Goal: Task Accomplishment & Management: Manage account settings

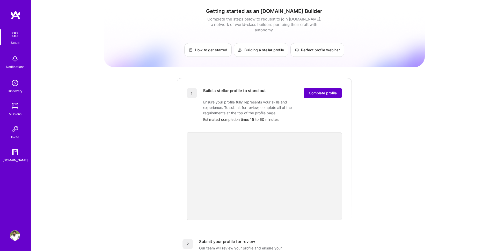
click at [320, 90] on span "Complete profile" at bounding box center [323, 92] width 28 height 5
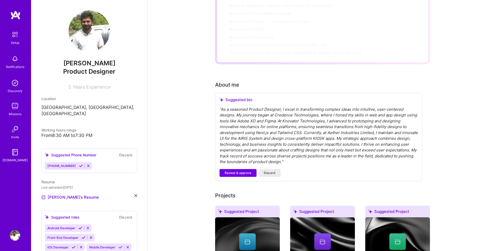
scroll to position [68, 0]
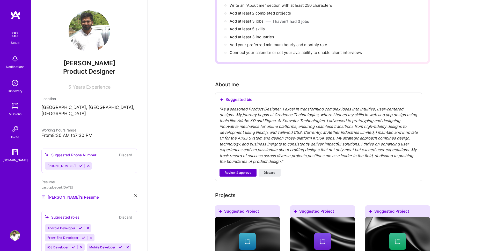
click at [247, 170] on span "Review & approve" at bounding box center [238, 172] width 27 height 5
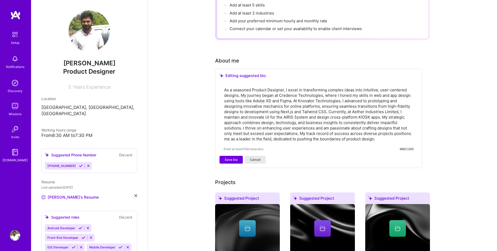
scroll to position [94, 0]
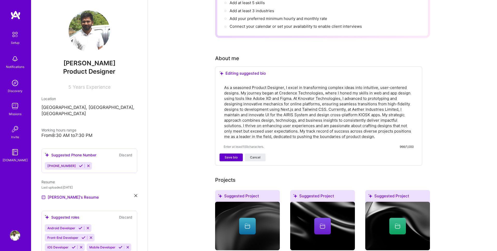
click at [236, 153] on button "Save bio" at bounding box center [231, 157] width 23 height 8
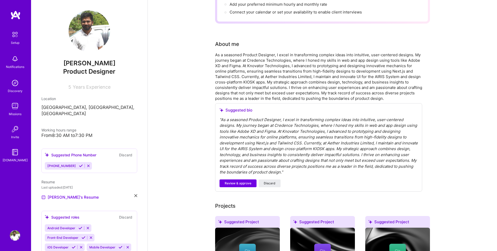
scroll to position [113, 0]
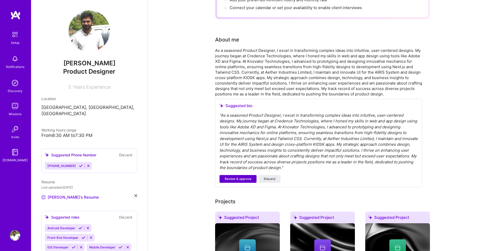
click at [241, 176] on span "Review & approve" at bounding box center [238, 178] width 27 height 5
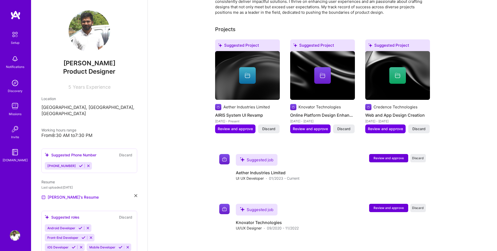
scroll to position [187, 0]
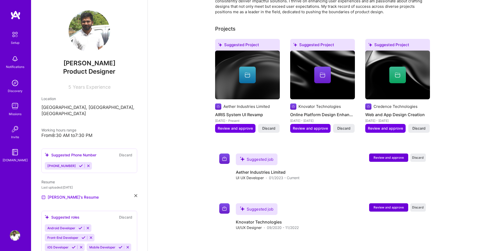
click at [248, 73] on div at bounding box center [247, 75] width 17 height 17
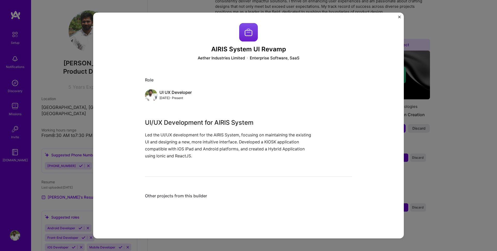
click at [203, 183] on div "AIRIS System UI Revamp Aether Industries Limited Enterprise Software, SaaS Role…" at bounding box center [248, 114] width 207 height 182
click at [200, 191] on div "AIRIS System UI Revamp Aether Industries Limited Enterprise Software, SaaS Role…" at bounding box center [248, 114] width 207 height 182
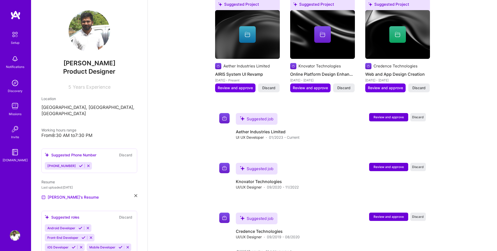
scroll to position [231, 0]
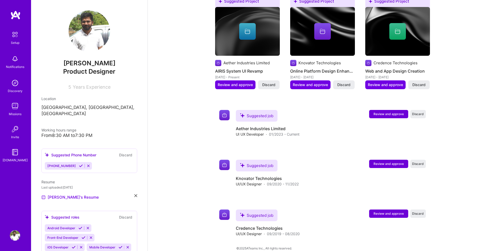
click at [68, 164] on span "[PHONE_NUMBER]" at bounding box center [61, 166] width 28 height 4
click at [79, 164] on icon at bounding box center [81, 166] width 4 height 4
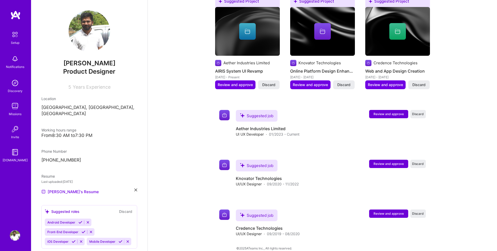
click at [87, 191] on div "[PERSON_NAME] Product Designer 5 Years Experience Location [GEOGRAPHIC_DATA], […" at bounding box center [89, 125] width 117 height 251
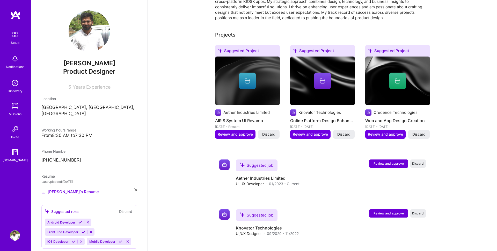
scroll to position [175, 0]
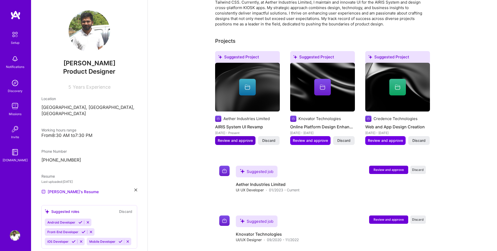
click at [241, 138] on span "Review and approve" at bounding box center [235, 140] width 35 height 5
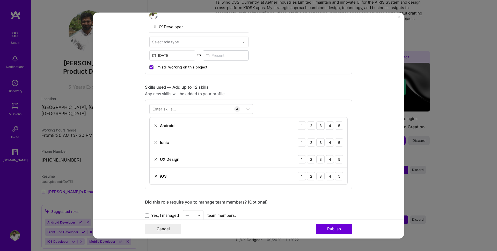
scroll to position [189, 0]
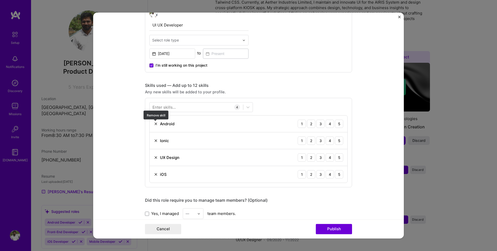
click at [155, 122] on img at bounding box center [156, 124] width 4 height 4
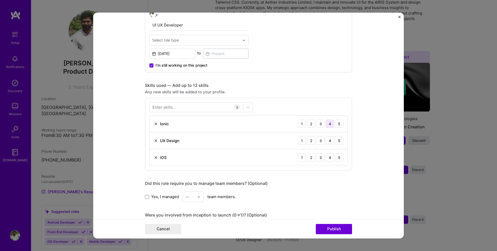
click at [328, 125] on div "4" at bounding box center [330, 123] width 8 height 8
click at [341, 141] on div "5" at bounding box center [339, 140] width 8 height 8
click at [157, 159] on img at bounding box center [156, 157] width 4 height 4
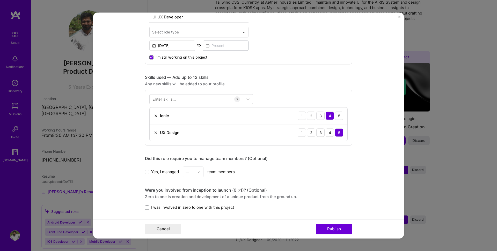
click at [160, 171] on span "Yes, I managed" at bounding box center [165, 171] width 28 height 5
click at [0, 0] on input "Yes, I managed" at bounding box center [0, 0] width 0 height 0
click at [184, 170] on div "—" at bounding box center [190, 171] width 14 height 10
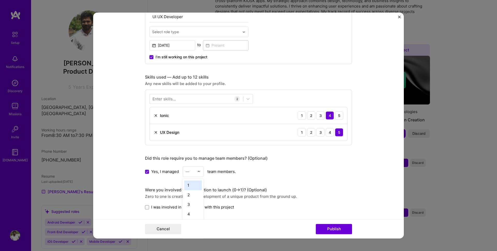
scroll to position [183, 0]
click at [190, 171] on input "text" at bounding box center [190, 171] width 9 height 5
click at [147, 172] on icon at bounding box center [147, 171] width 3 height 2
click at [0, 0] on input "Yes, I managed" at bounding box center [0, 0] width 0 height 0
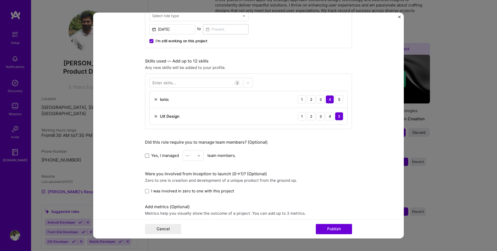
scroll to position [228, 0]
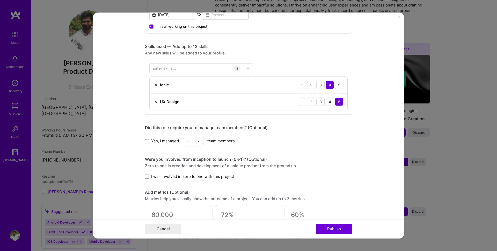
drag, startPoint x: 146, startPoint y: 177, endPoint x: 149, endPoint y: 177, distance: 3.0
click at [146, 176] on span at bounding box center [147, 176] width 4 height 4
click at [0, 0] on input "I was involved in zero to one with this project" at bounding box center [0, 0] width 0 height 0
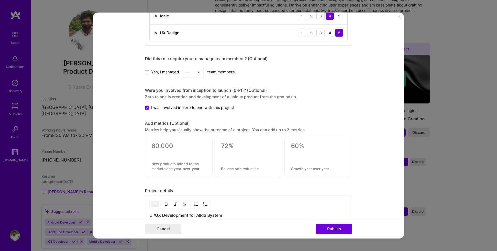
scroll to position [297, 0]
click at [177, 166] on textarea at bounding box center [179, 166] width 55 height 10
click at [154, 181] on div "Editing suggested project This project is suggested based on your LinkedIn, res…" at bounding box center [248, 15] width 207 height 580
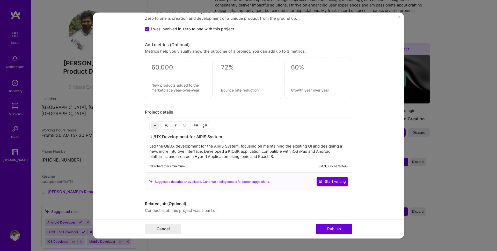
scroll to position [380, 0]
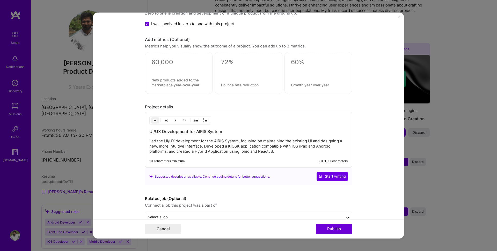
click at [195, 146] on p "Led the UI/UX development for the AIRIS System, focusing on maintaining the exi…" at bounding box center [248, 147] width 198 height 16
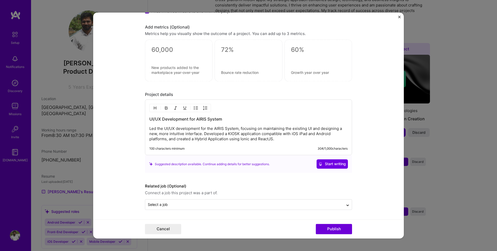
click at [0, 0] on qb-div "Correct the capitalization hybrid application" at bounding box center [0, 0] width 0 height 0
click at [348, 165] on button "Start writing" at bounding box center [332, 163] width 31 height 9
click at [288, 137] on p "Led the UI/UX development for the AIRIS System, focusing on maintaining the exi…" at bounding box center [248, 134] width 198 height 16
click at [0, 0] on div "Ignore" at bounding box center [0, 0] width 0 height 0
click at [176, 205] on input "text" at bounding box center [244, 204] width 193 height 5
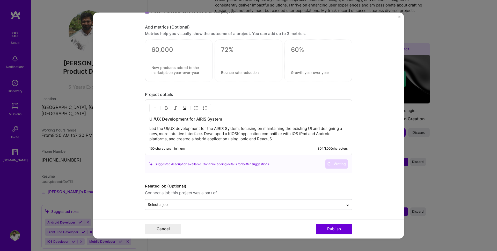
click at [128, 189] on form "Editing suggested project This project is suggested based on your LinkedIn, res…" at bounding box center [248, 125] width 311 height 226
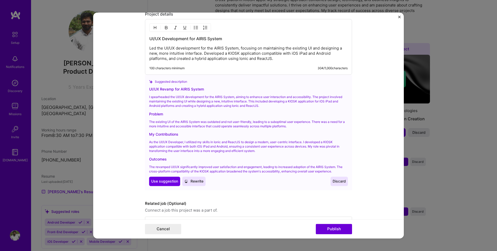
scroll to position [491, 0]
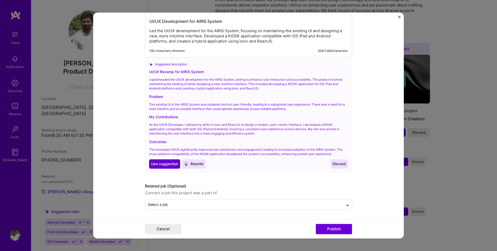
click at [167, 165] on span "Use suggestion" at bounding box center [164, 163] width 27 height 5
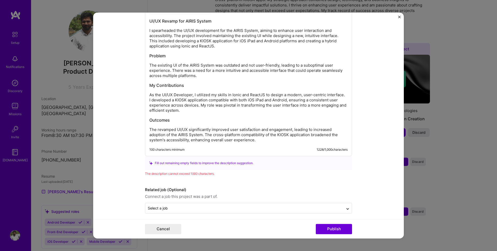
scroll to position [495, 0]
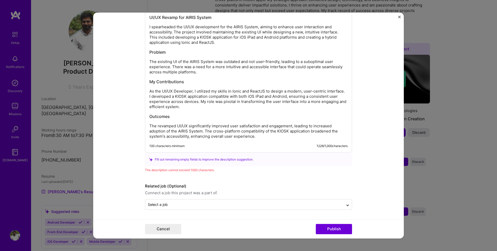
click at [0, 0] on div "system" at bounding box center [0, 0] width 0 height 0
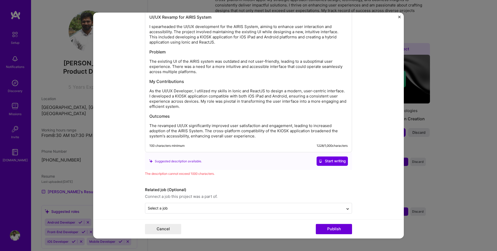
click at [0, 0] on qb-div "Replace with system." at bounding box center [0, 0] width 0 height 0
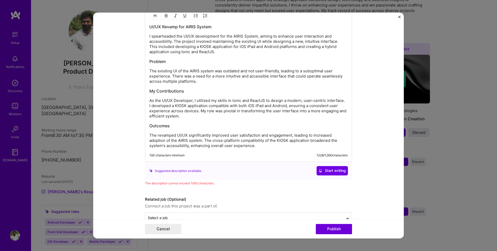
scroll to position [471, 0]
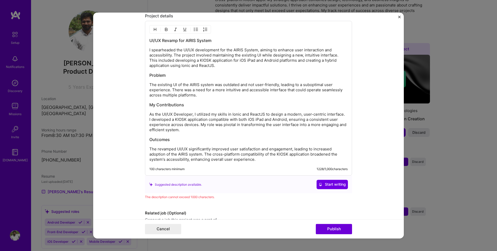
click at [0, 0] on div "Ignore" at bounding box center [0, 0] width 0 height 0
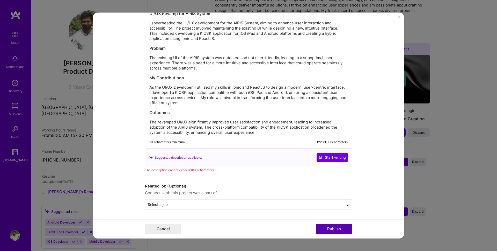
click at [335, 229] on button "Publish" at bounding box center [334, 229] width 36 height 10
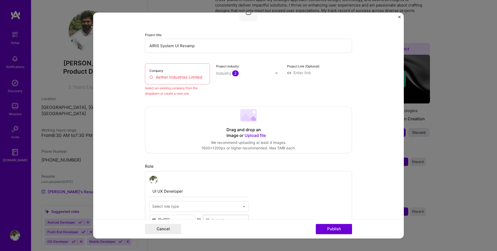
scroll to position [34, 0]
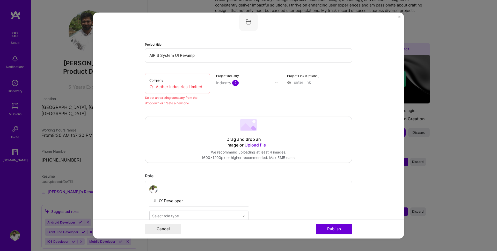
click at [187, 88] on input "Aether Industries Limited" at bounding box center [177, 86] width 56 height 5
click at [224, 85] on div "Industry 2" at bounding box center [227, 82] width 23 height 5
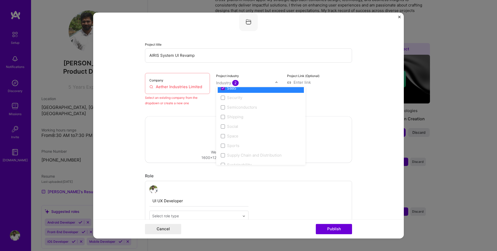
scroll to position [1046, 0]
click at [355, 73] on form "Editing suggested project This project is suggested based on your LinkedIn, res…" at bounding box center [248, 125] width 311 height 226
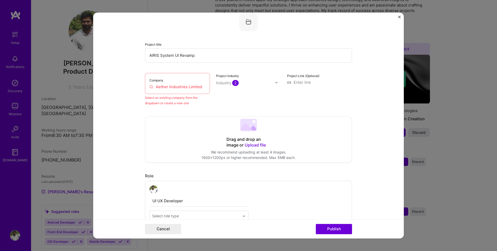
click at [204, 56] on input "AIRIS System UI Revamp" at bounding box center [248, 55] width 207 height 14
drag, startPoint x: 138, startPoint y: 54, endPoint x: 160, endPoint y: 72, distance: 28.6
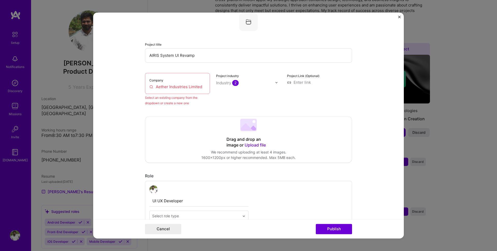
click at [138, 54] on form "Editing suggested project This project is suggested based on your LinkedIn, res…" at bounding box center [248, 125] width 311 height 226
click at [203, 86] on input "Aether Industries Limited" at bounding box center [177, 86] width 56 height 5
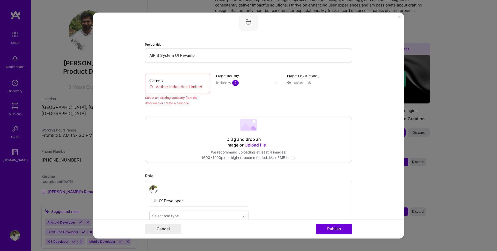
click at [193, 93] on div "Company Aether Industries Limited" at bounding box center [177, 83] width 65 height 21
click at [191, 88] on input "Aether Industries Limited" at bounding box center [177, 86] width 56 height 5
paste input "ri"
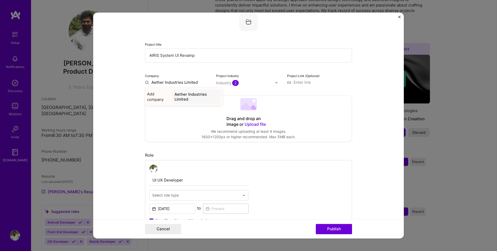
type input "Aether Industries Limited"
click at [189, 96] on div "Aether Industries Limited" at bounding box center [197, 97] width 48 height 14
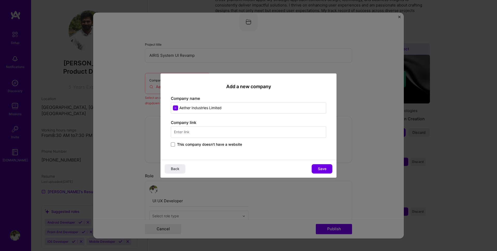
click at [214, 134] on input "text" at bounding box center [248, 131] width 155 height 11
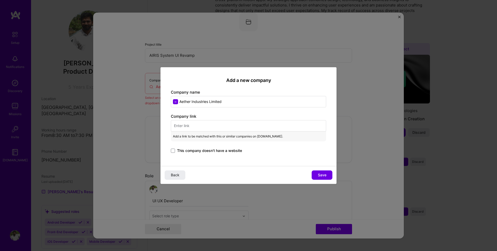
paste input "[URL][DOMAIN_NAME]"
type input "[URL][DOMAIN_NAME]"
click at [205, 149] on span "This company doesn't have a website" at bounding box center [209, 150] width 65 height 5
click at [0, 0] on input "This company doesn't have a website" at bounding box center [0, 0] width 0 height 0
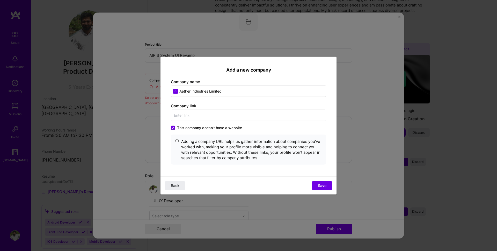
click at [321, 185] on span "Save" at bounding box center [322, 185] width 9 height 5
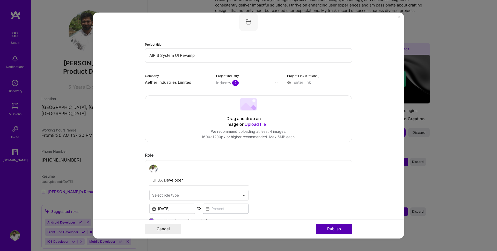
click at [331, 228] on button "Publish" at bounding box center [334, 229] width 36 height 10
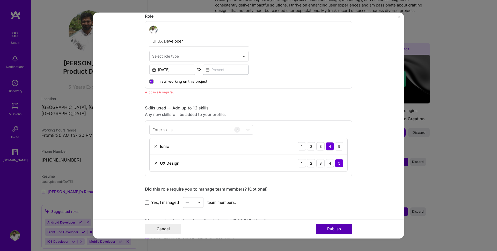
scroll to position [174, 0]
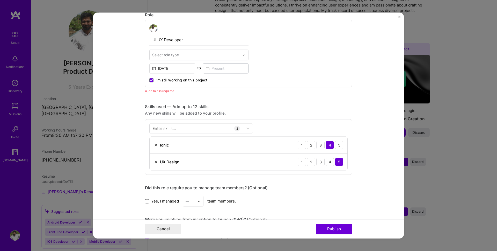
click at [183, 58] on input "text" at bounding box center [196, 54] width 88 height 5
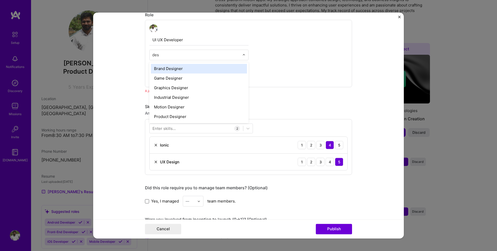
type input "desi"
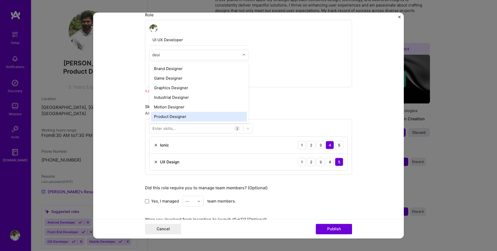
click at [180, 115] on div "Product Designer" at bounding box center [199, 117] width 96 height 10
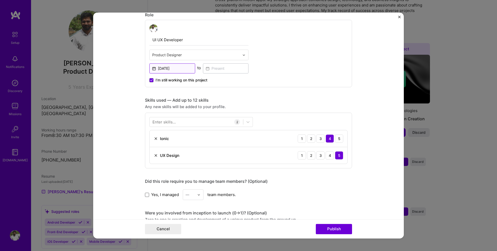
click at [178, 68] on input "[DATE]" at bounding box center [172, 68] width 46 height 10
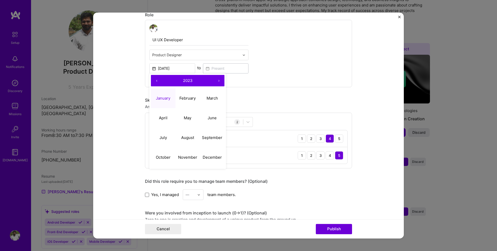
click at [216, 80] on button "›" at bounding box center [218, 80] width 11 height 11
click at [157, 79] on button "‹" at bounding box center [156, 80] width 11 height 11
click at [161, 96] on abbr "January" at bounding box center [163, 98] width 15 height 5
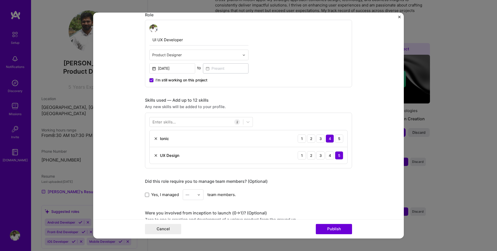
click at [171, 79] on span "I’m still working on this project" at bounding box center [182, 79] width 52 height 5
click at [0, 0] on input "I’m still working on this project" at bounding box center [0, 0] width 0 height 0
click at [230, 68] on input at bounding box center [226, 68] width 46 height 10
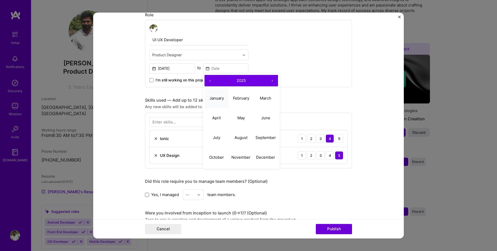
click at [222, 100] on abbr "January" at bounding box center [217, 98] width 15 height 5
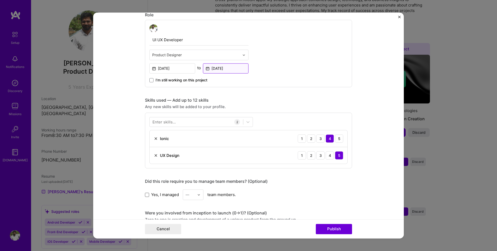
click at [225, 69] on input "[DATE]" at bounding box center [226, 68] width 46 height 10
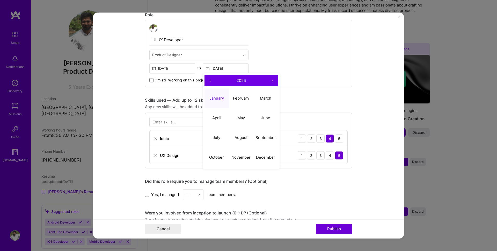
click at [210, 79] on button "‹" at bounding box center [210, 80] width 11 height 11
click at [240, 136] on abbr "August" at bounding box center [241, 137] width 13 height 5
type input "[DATE]"
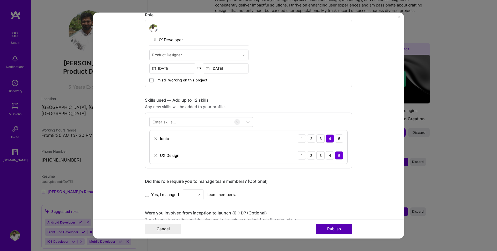
click at [329, 228] on button "Publish" at bounding box center [334, 229] width 36 height 10
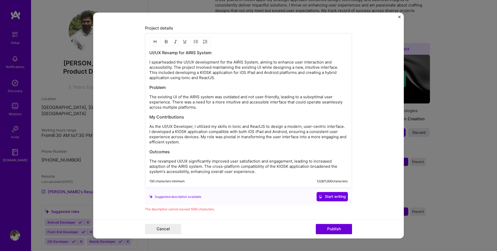
scroll to position [470, 0]
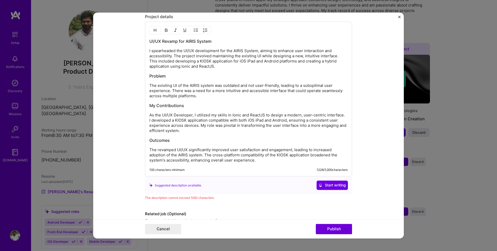
click at [205, 161] on p "The revamped UI/UX significantly improved user satisfaction and engagement, lea…" at bounding box center [248, 155] width 198 height 16
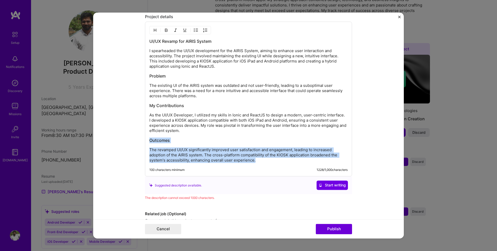
drag, startPoint x: 258, startPoint y: 160, endPoint x: 137, endPoint y: 135, distance: 123.6
click at [137, 135] on form "Editing suggested project This project is suggested based on your LinkedIn, res…" at bounding box center [248, 125] width 311 height 226
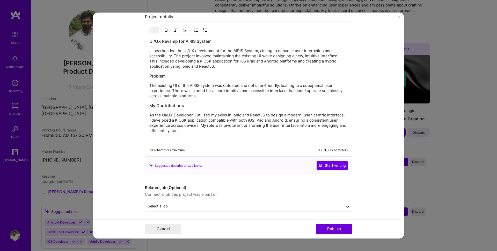
scroll to position [462, 0]
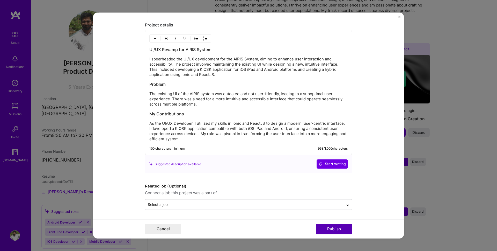
click at [330, 228] on button "Publish" at bounding box center [334, 229] width 36 height 10
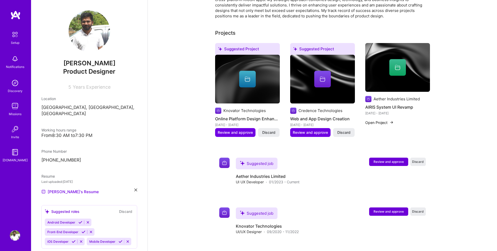
scroll to position [231, 0]
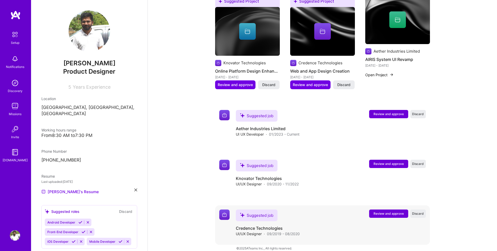
click at [375, 211] on span "Review and approve" at bounding box center [389, 213] width 30 height 4
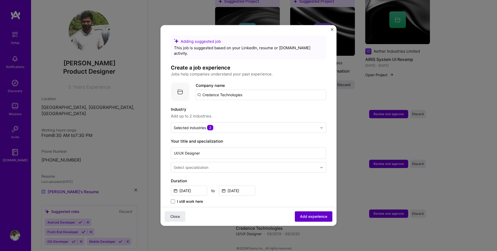
click at [302, 217] on span "Add experience" at bounding box center [313, 216] width 27 height 5
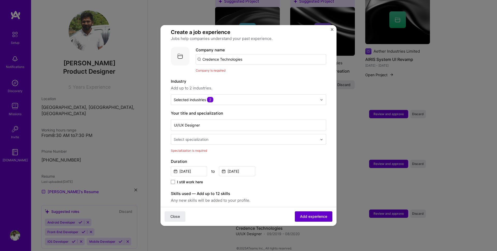
scroll to position [52, 0]
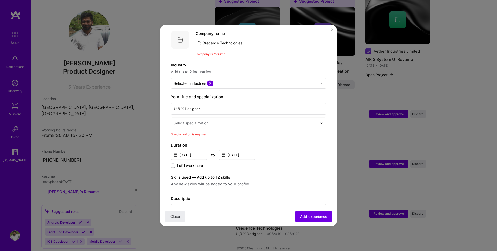
click at [198, 120] on div at bounding box center [246, 123] width 145 height 6
click at [165, 120] on form "Adding suggested job This job is suggested based on your LinkedIn, resume or [D…" at bounding box center [249, 173] width 176 height 378
click at [172, 219] on span "Close" at bounding box center [175, 216] width 10 height 5
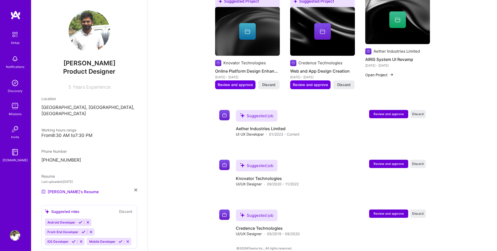
click at [16, 65] on div "Notifications" at bounding box center [15, 66] width 18 height 5
click at [15, 87] on img at bounding box center [15, 83] width 10 height 10
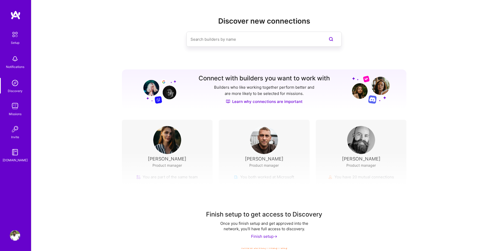
click at [16, 107] on img at bounding box center [15, 106] width 10 height 10
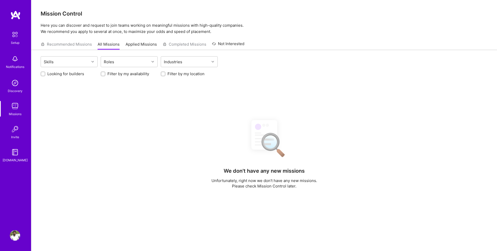
click at [20, 128] on img at bounding box center [15, 129] width 10 height 10
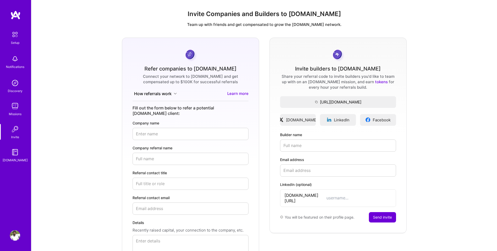
click at [16, 155] on img at bounding box center [15, 152] width 10 height 10
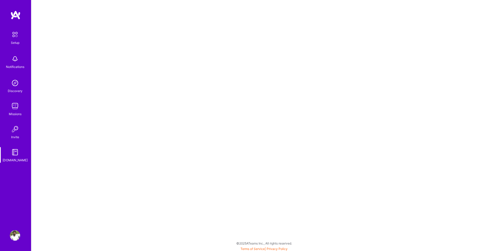
click at [17, 127] on img at bounding box center [15, 129] width 10 height 10
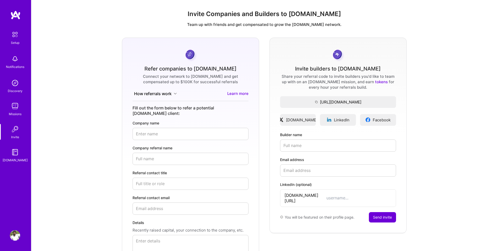
click at [17, 101] on img at bounding box center [15, 106] width 10 height 10
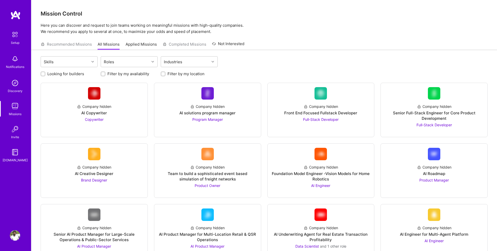
click at [18, 87] on img at bounding box center [15, 83] width 10 height 10
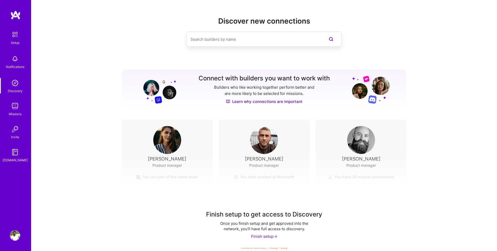
click at [206, 181] on div "Finish setup to get access to Discovery Once you finish setup and get approved …" at bounding box center [264, 199] width 466 height 97
click at [262, 236] on div "Finish setup ->" at bounding box center [264, 235] width 26 height 5
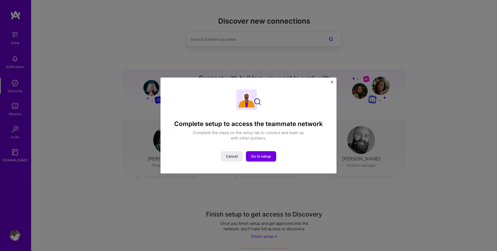
click at [260, 142] on div "Complete setup to access the teammate network Complete the steps on the setup t…" at bounding box center [249, 125] width 152 height 72
click at [259, 159] on button "Go to setup" at bounding box center [261, 156] width 30 height 10
